Goal: Task Accomplishment & Management: Manage account settings

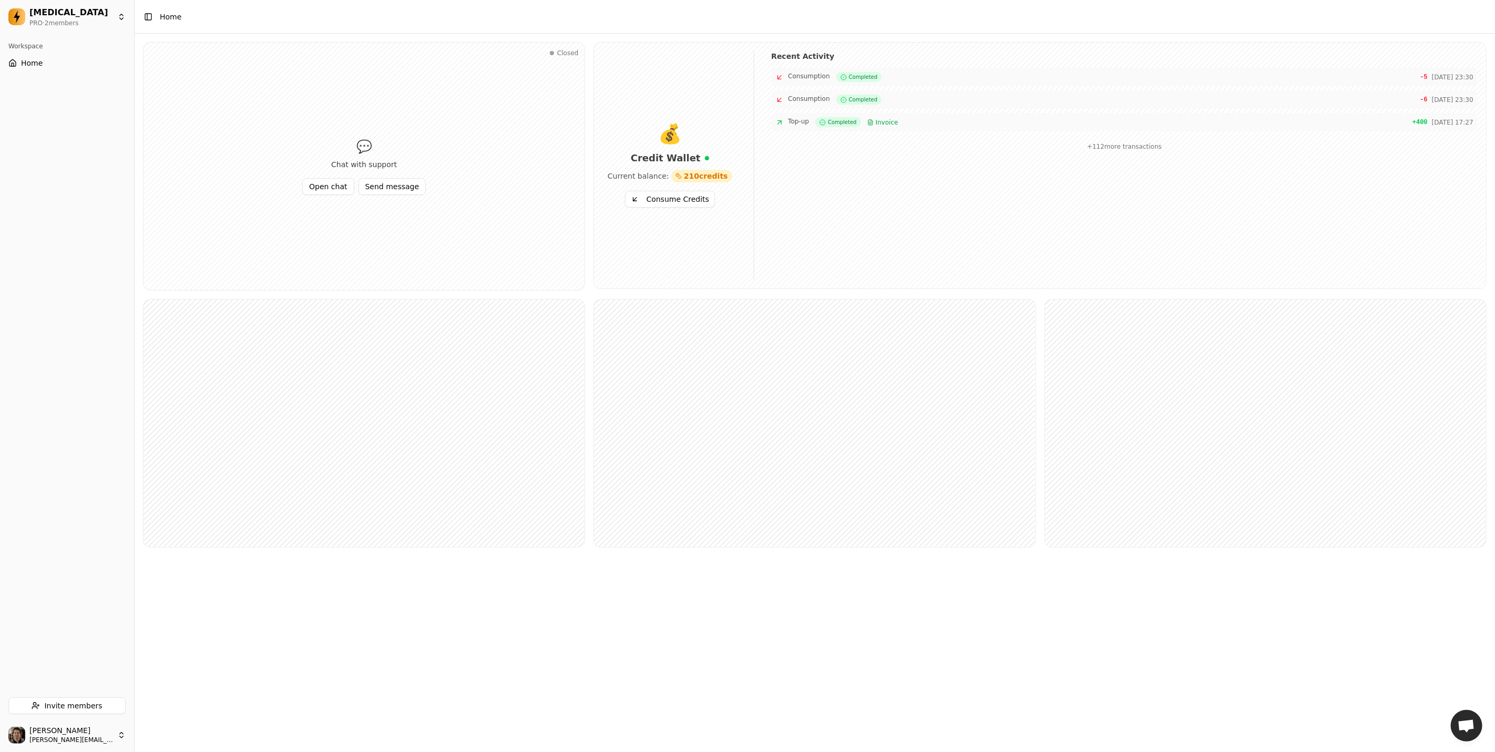
click at [69, 3] on div "[MEDICAL_DATA] PRO · 2 member s" at bounding box center [67, 17] width 134 height 34
click at [74, 18] on html "[MEDICAL_DATA] PRO · 2 member s Workspace Home Invite members [PERSON_NAME] [PE…" at bounding box center [747, 376] width 1495 height 752
click at [165, 51] on button "Settings" at bounding box center [164, 48] width 47 height 17
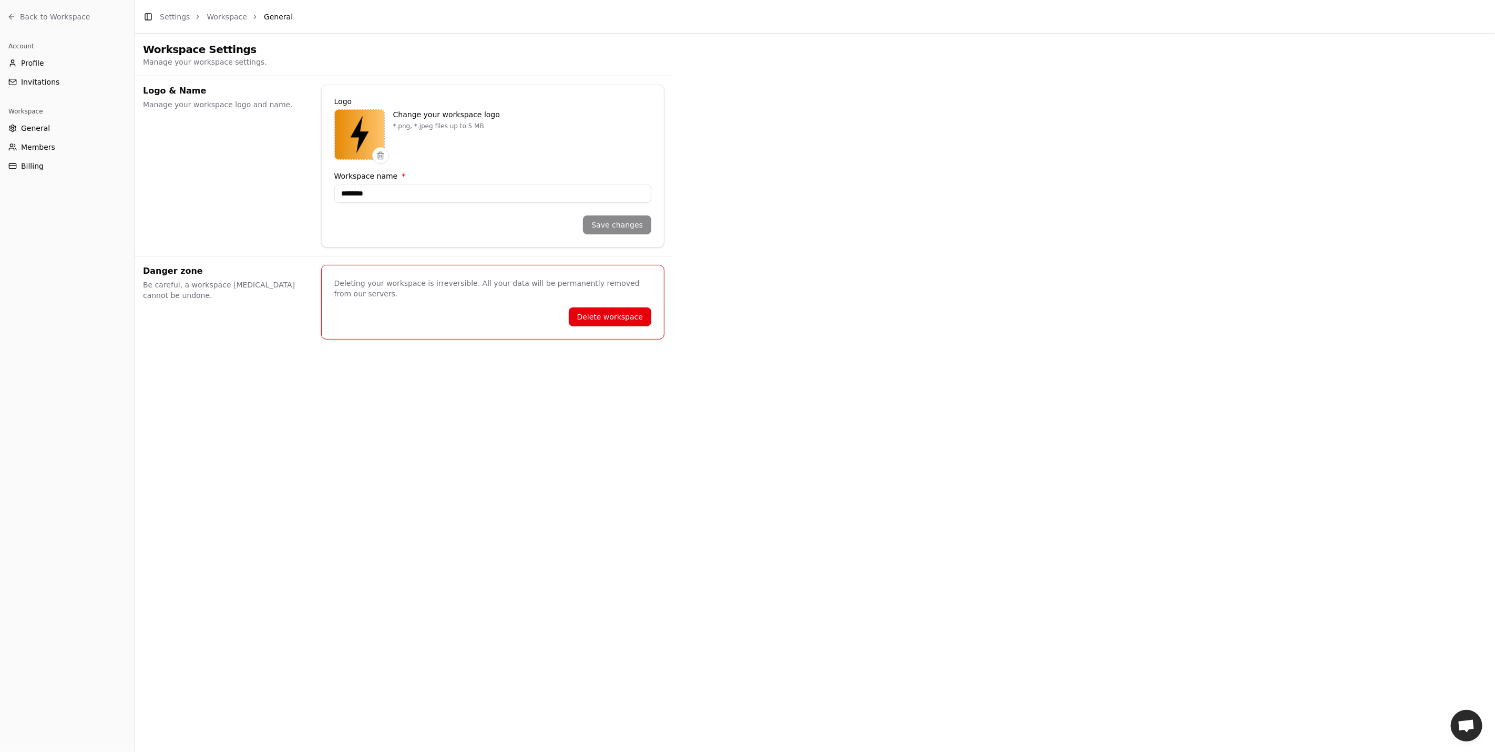
click at [40, 174] on button "Billing" at bounding box center [67, 166] width 126 height 17
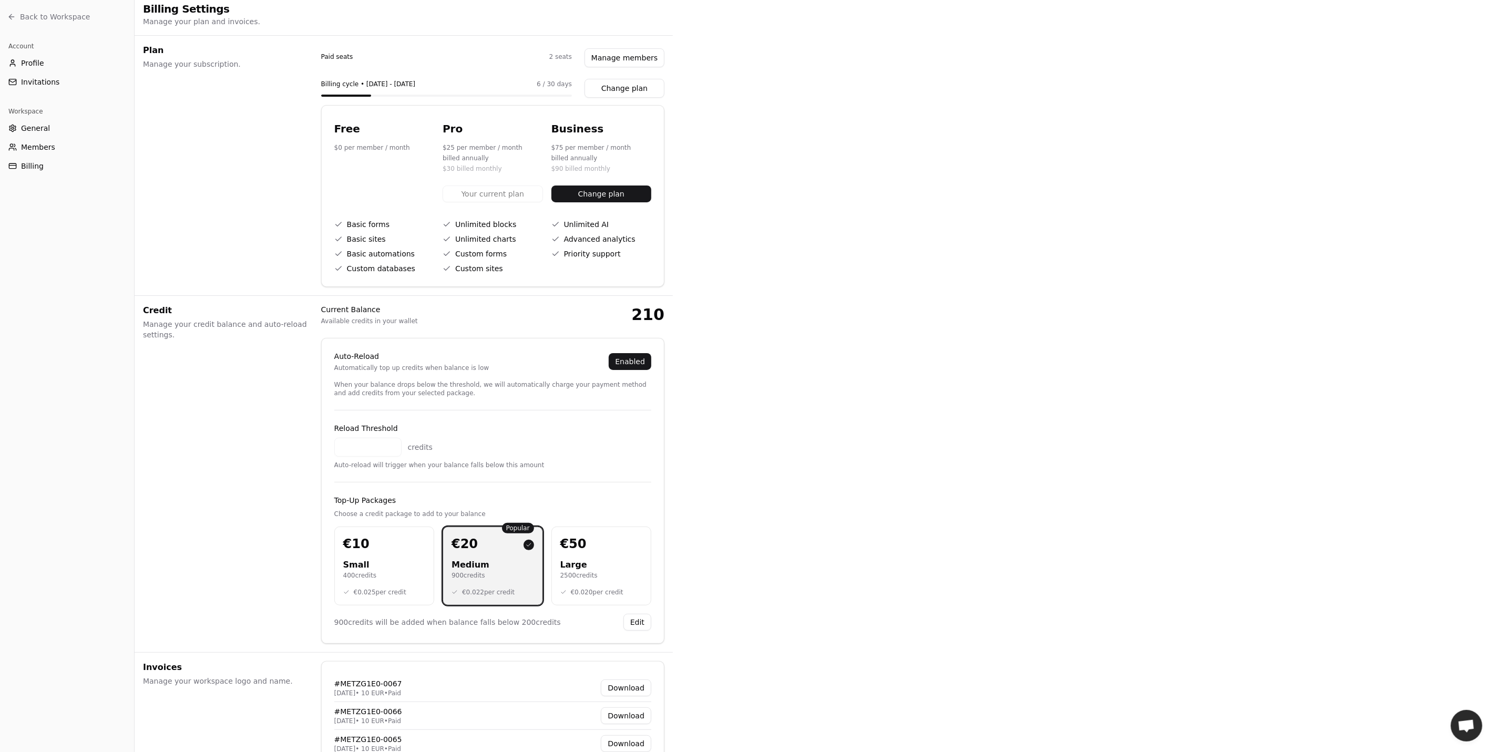
scroll to position [50, 0]
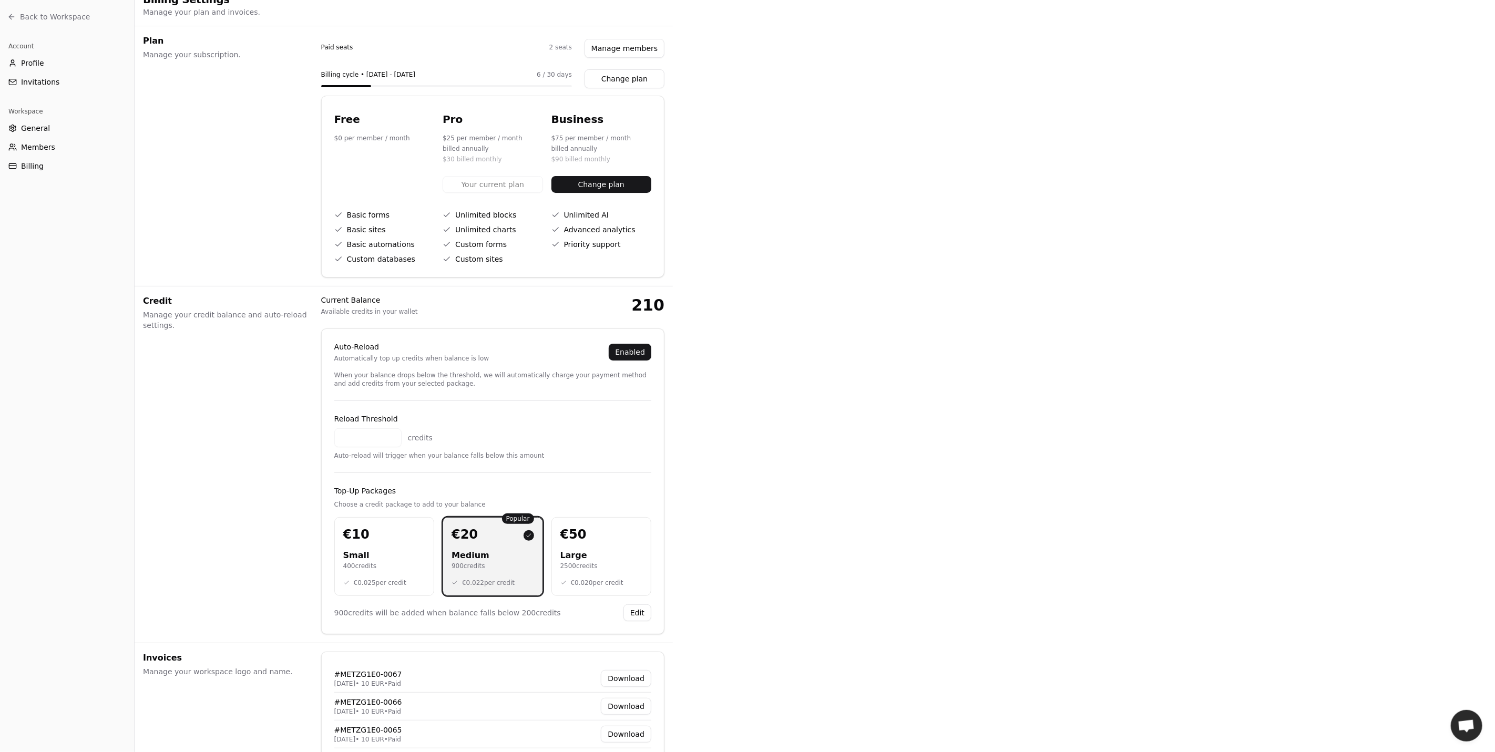
click at [640, 614] on button "Edit" at bounding box center [637, 612] width 28 height 17
click at [609, 562] on div "2500 credits" at bounding box center [601, 566] width 82 height 8
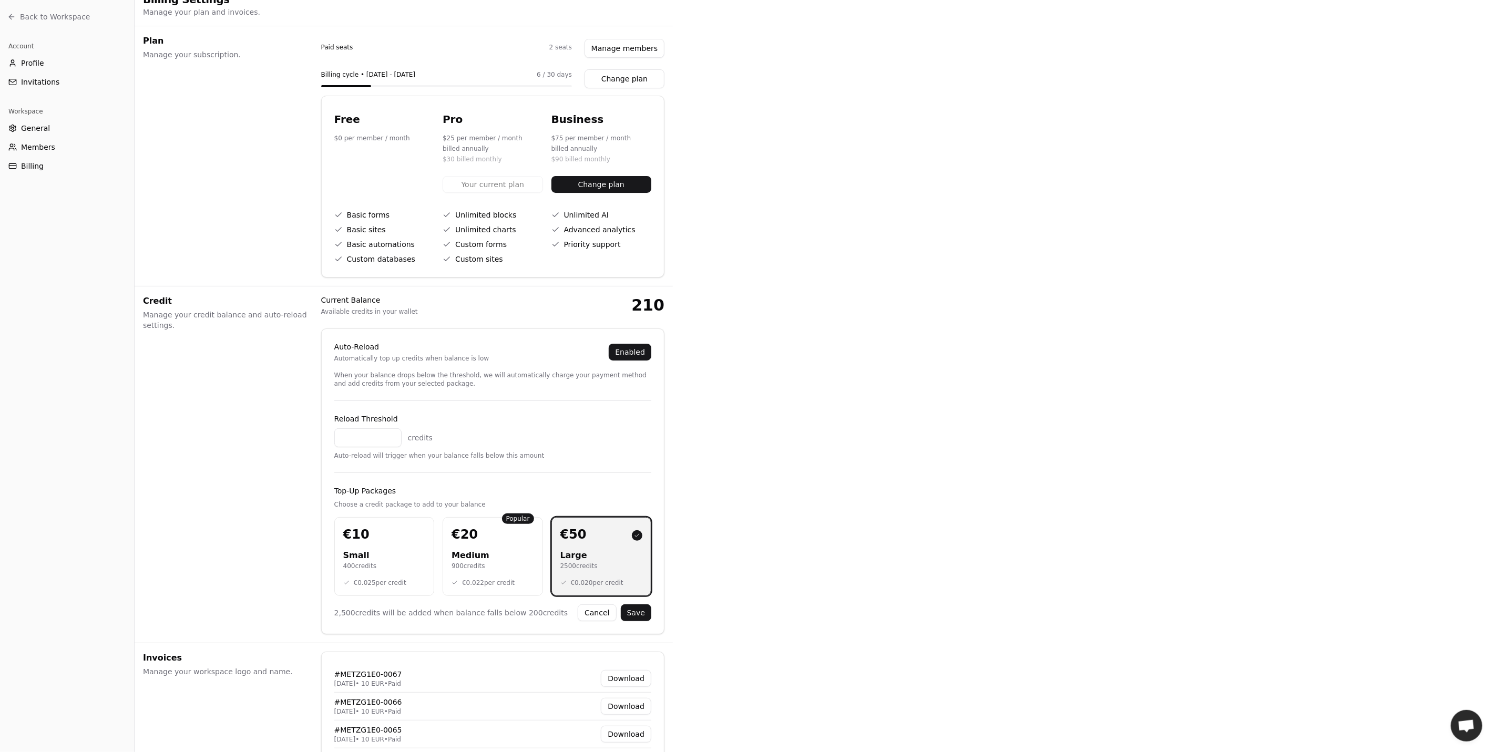
click at [637, 613] on button "Save" at bounding box center [636, 612] width 30 height 17
click at [767, 486] on div "Toggle Sidebar Settings Workspace Billing Billing Settings Manage your plan and…" at bounding box center [815, 415] width 1360 height 931
click at [25, 18] on span "Back to Workspace" at bounding box center [55, 17] width 70 height 11
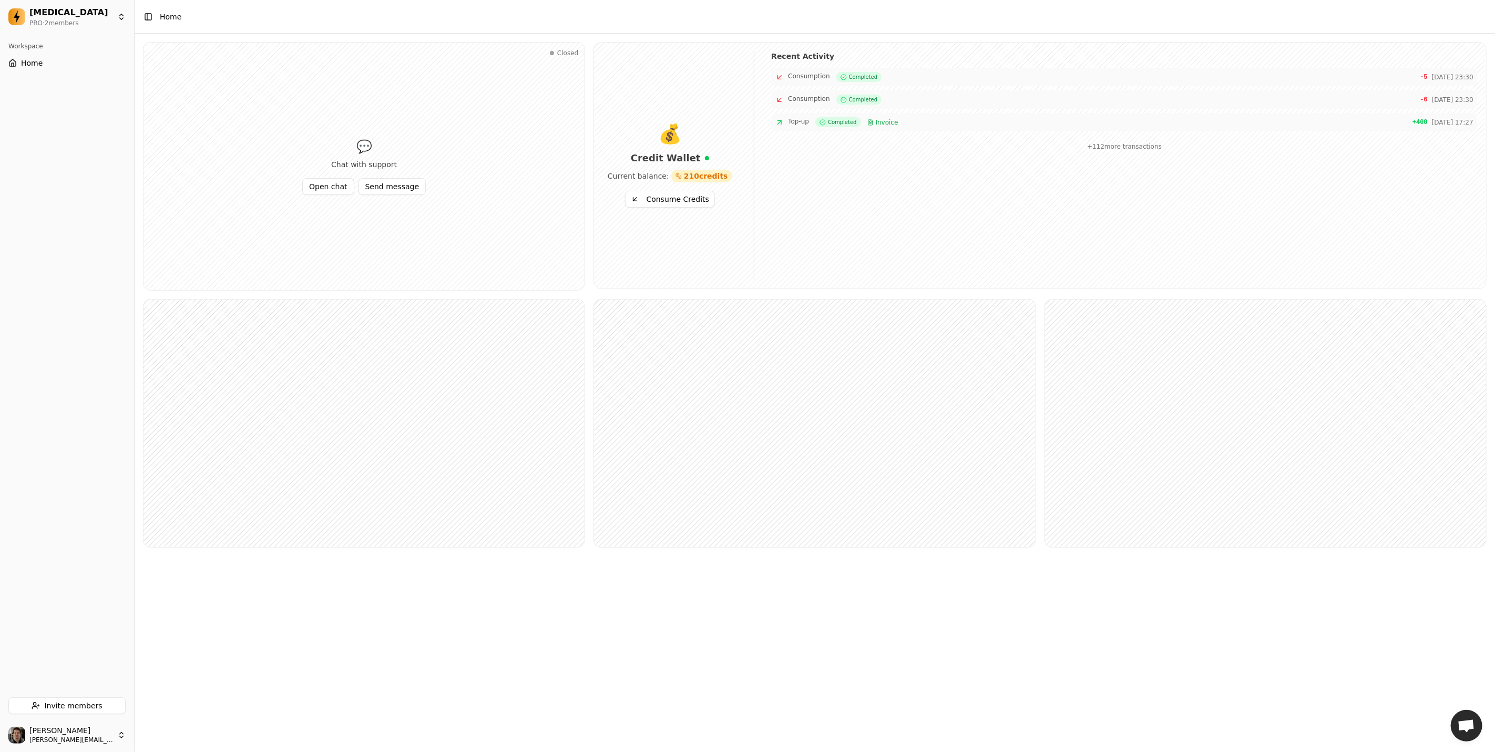
click at [635, 209] on div "💰 Credit Wallet Current balance: 210 credits Consume Credits Recent Activity Co…" at bounding box center [1040, 166] width 892 height 246
click at [647, 196] on button "Consume Credits" at bounding box center [670, 199] width 90 height 17
